Goal: Answer question/provide support: Share knowledge or assist other users

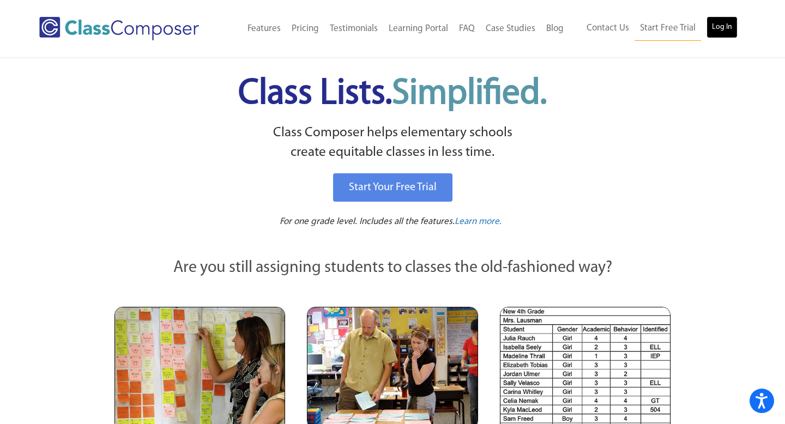
click at [722, 28] on link "Log In" at bounding box center [722, 27] width 31 height 22
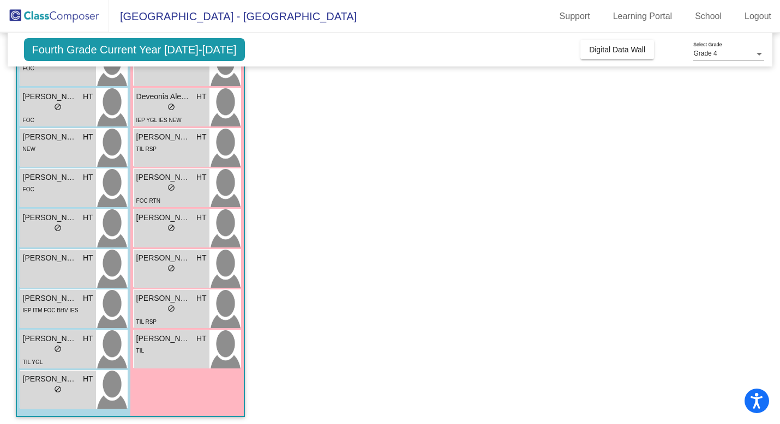
scroll to position [252, 0]
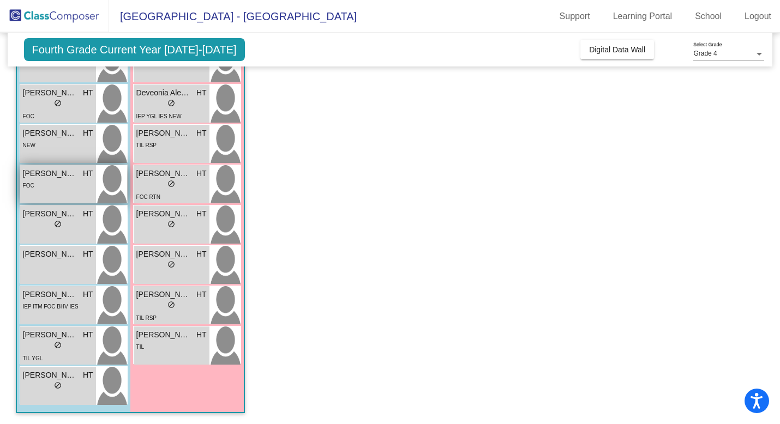
click at [44, 197] on div "[PERSON_NAME] HT lock do_not_disturb_alt FOC" at bounding box center [58, 184] width 76 height 38
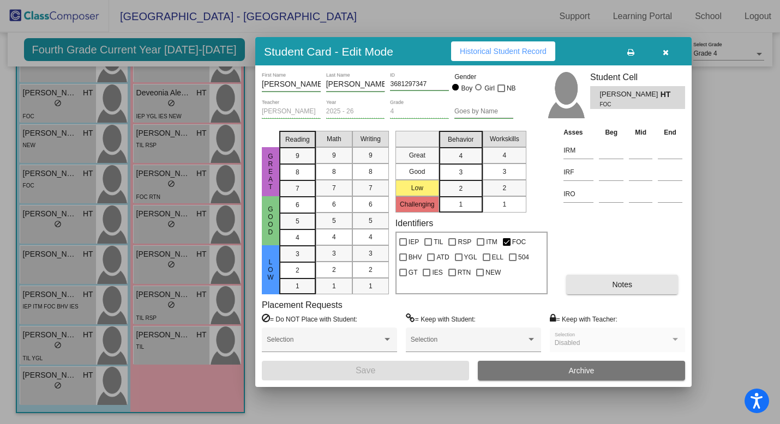
click at [589, 286] on button "Notes" at bounding box center [622, 285] width 112 height 20
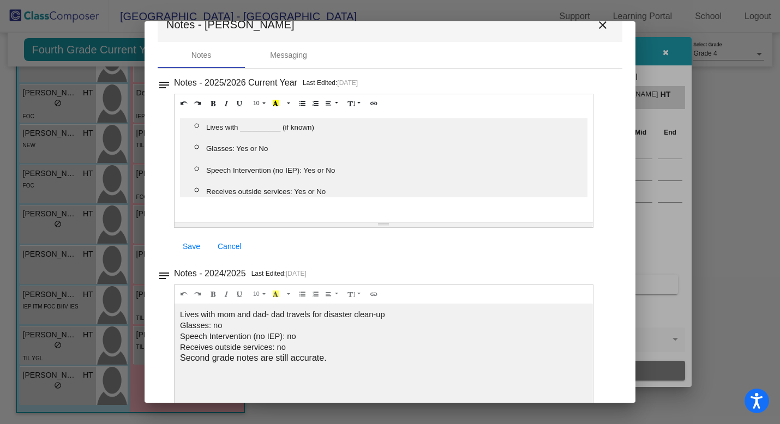
scroll to position [0, 0]
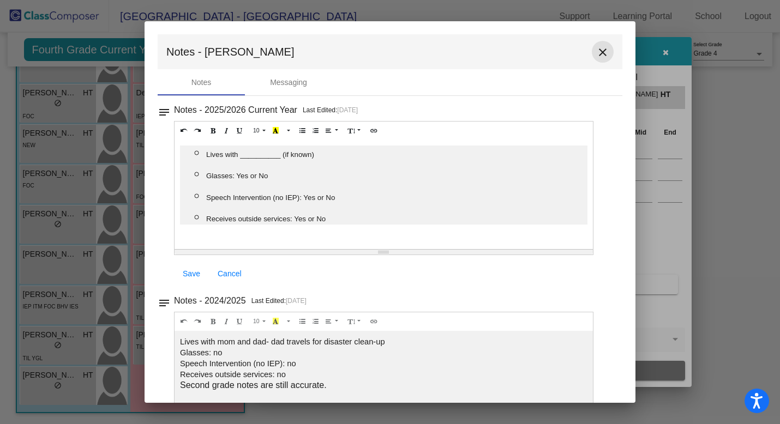
click at [599, 51] on mat-icon "close" at bounding box center [602, 52] width 13 height 13
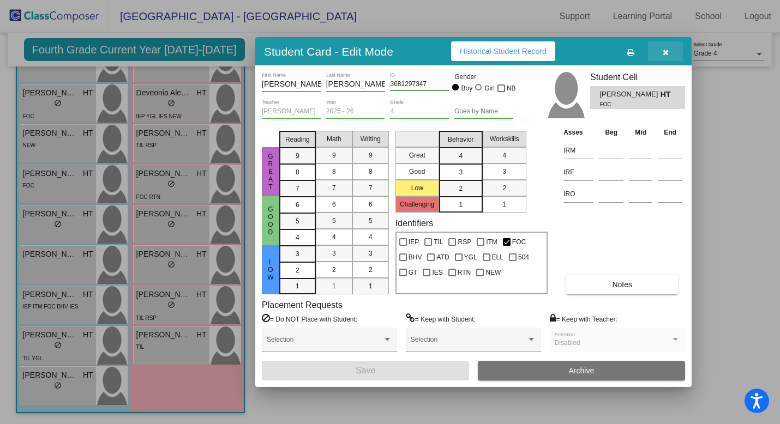
click at [670, 51] on button "button" at bounding box center [665, 51] width 35 height 20
